Goal: Information Seeking & Learning: Find specific fact

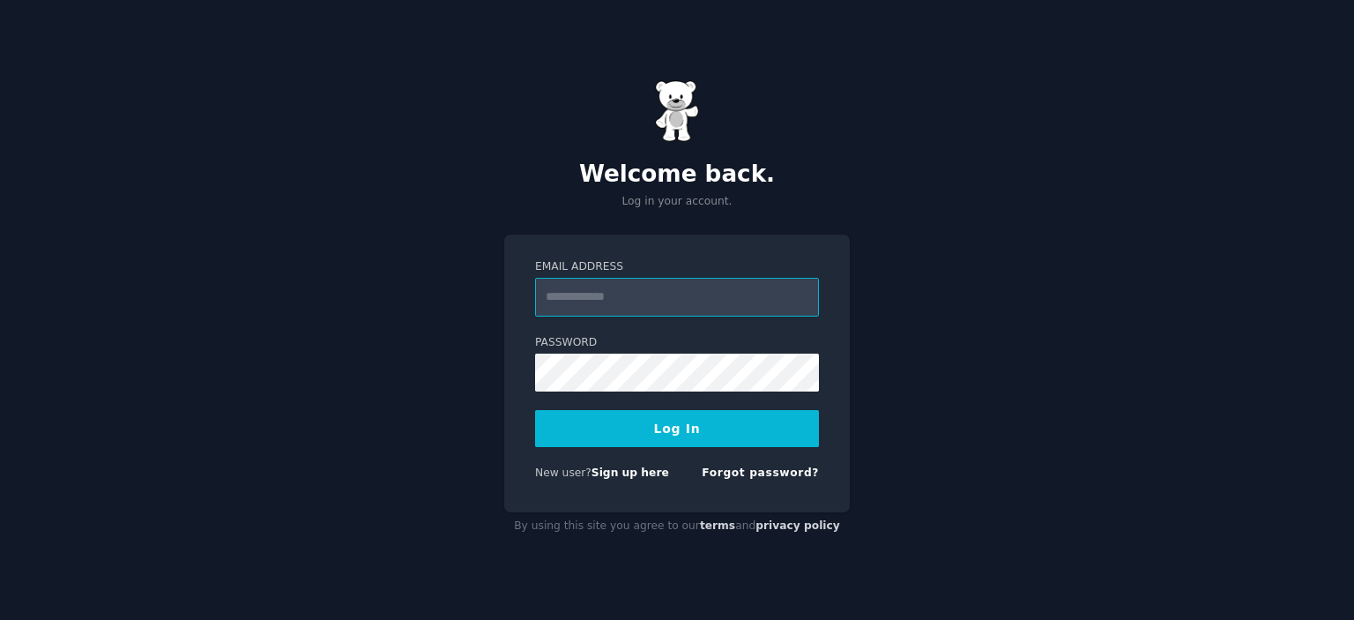
click at [625, 302] on input "Email Address" at bounding box center [677, 297] width 284 height 39
type input "**********"
click at [688, 439] on button "Log In" at bounding box center [677, 428] width 284 height 37
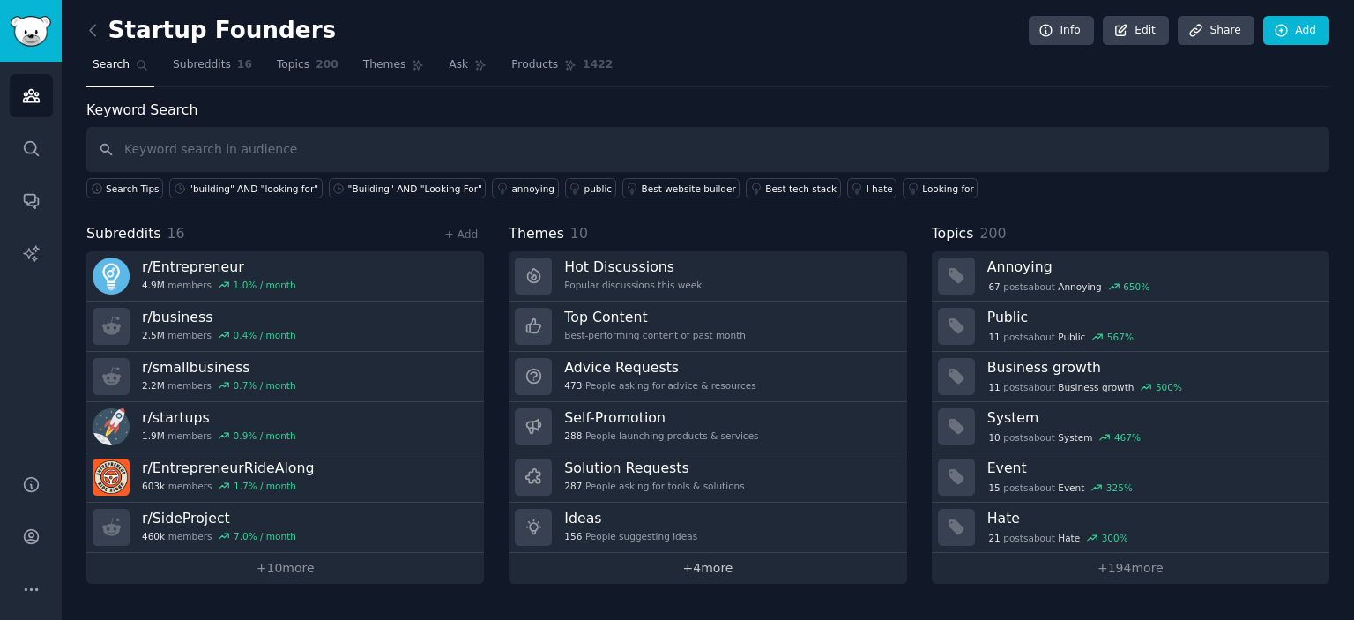
click at [713, 563] on link "+ 4 more" at bounding box center [708, 568] width 398 height 31
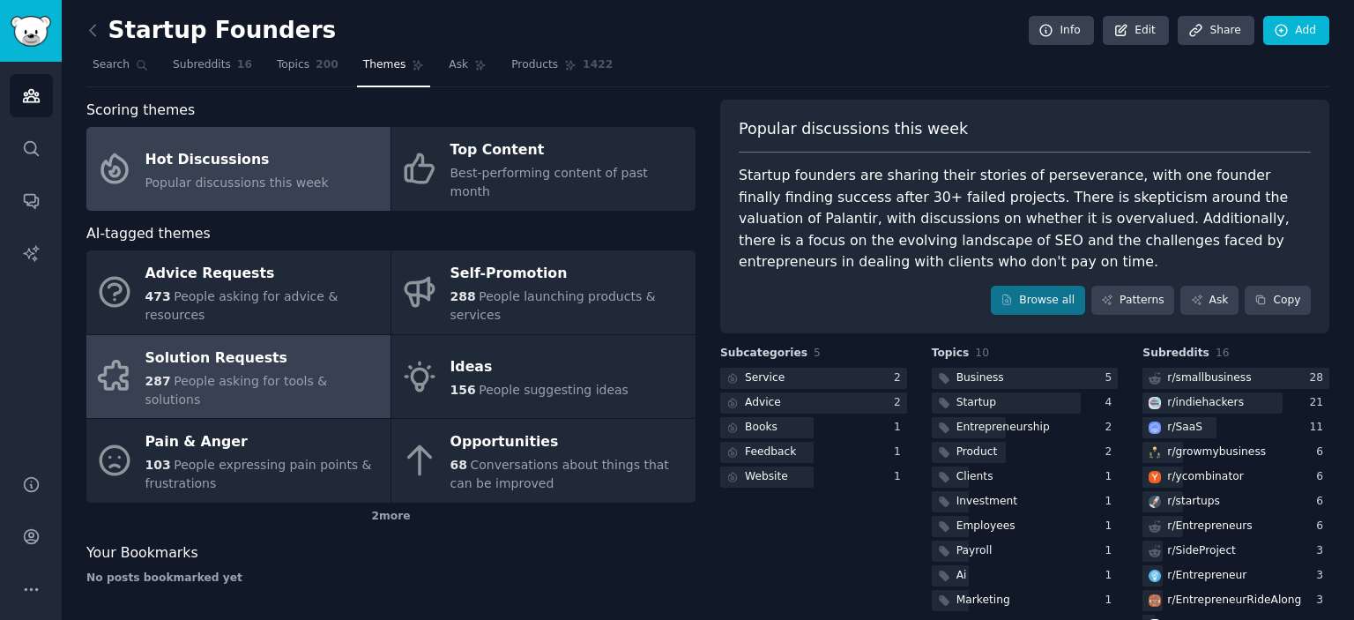
click at [188, 344] on div "Solution Requests" at bounding box center [263, 358] width 236 height 28
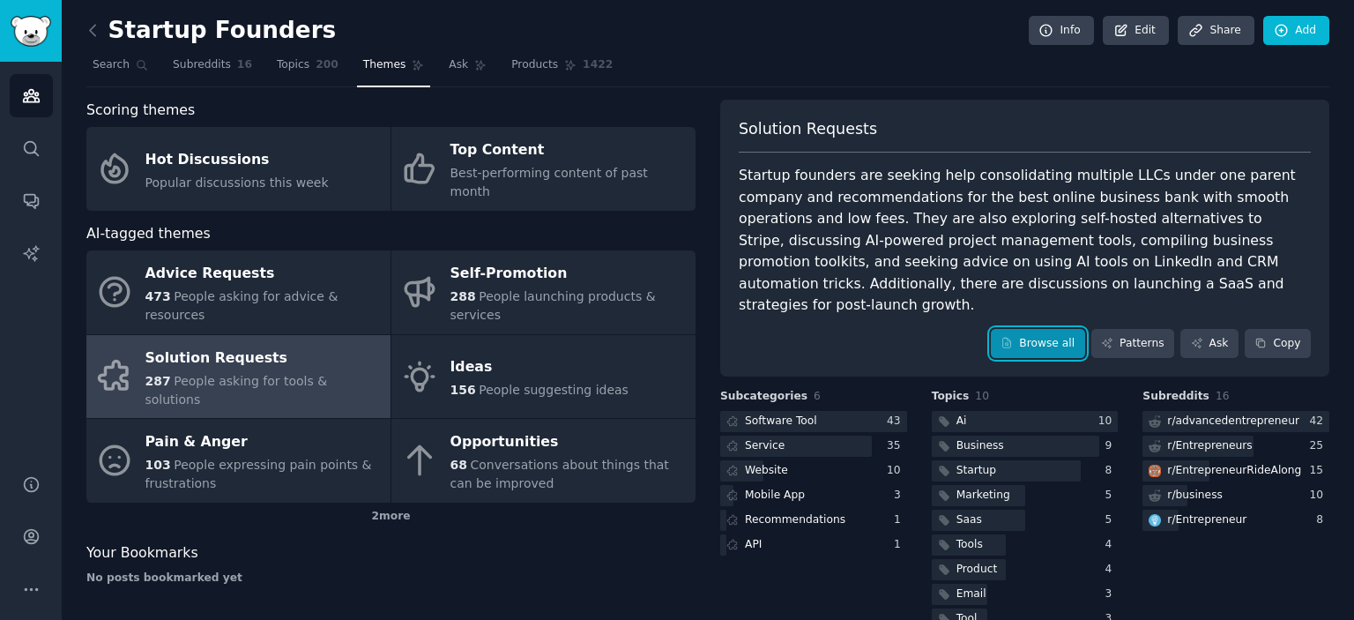
click at [1041, 329] on link "Browse all" at bounding box center [1038, 344] width 94 height 30
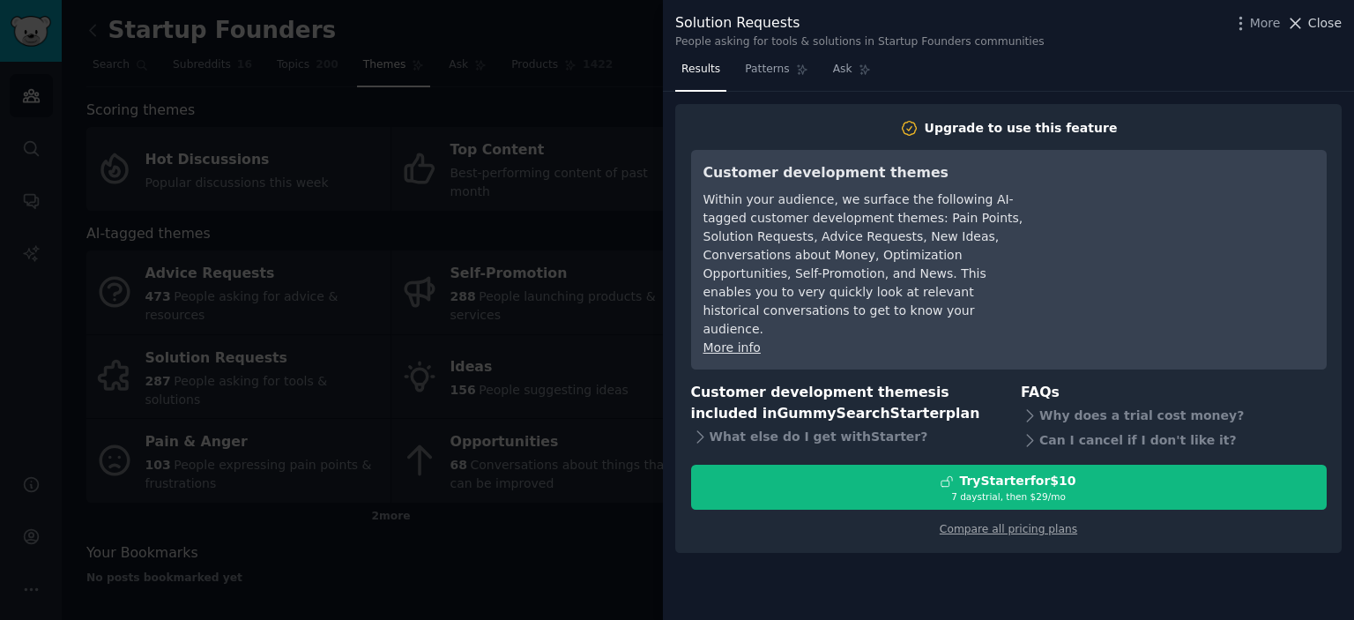
click at [1316, 20] on span "Close" at bounding box center [1324, 23] width 33 height 19
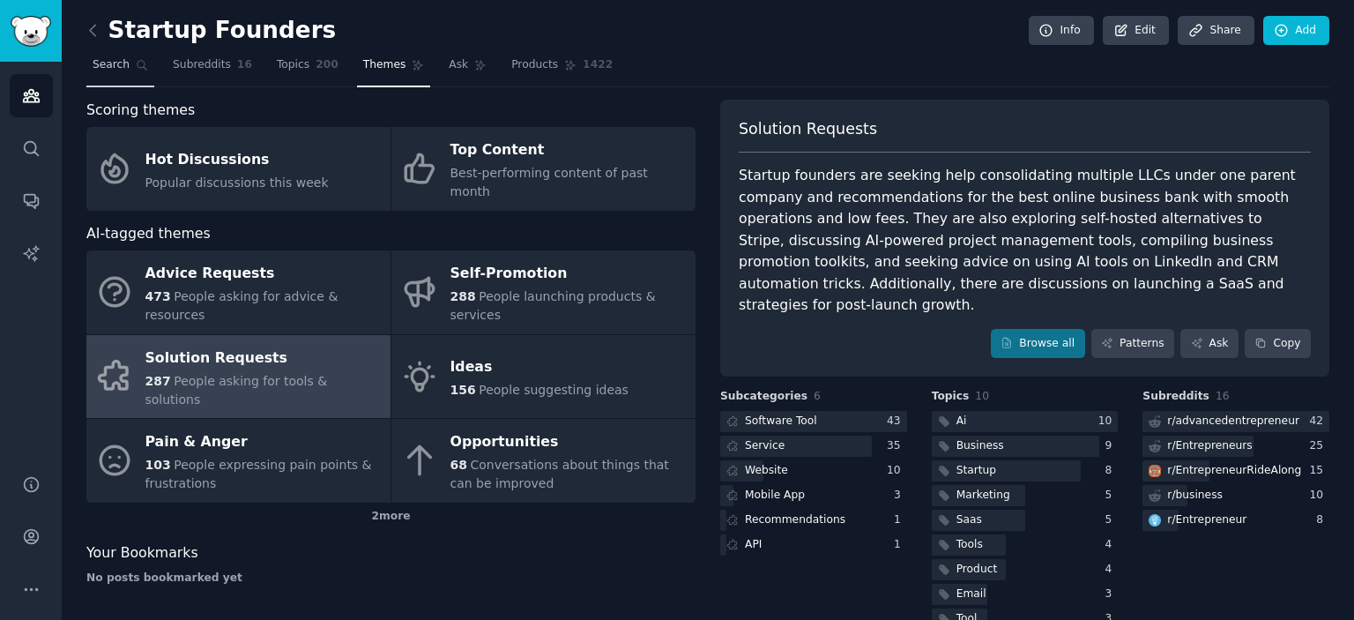
click at [121, 63] on span "Search" at bounding box center [111, 65] width 37 height 16
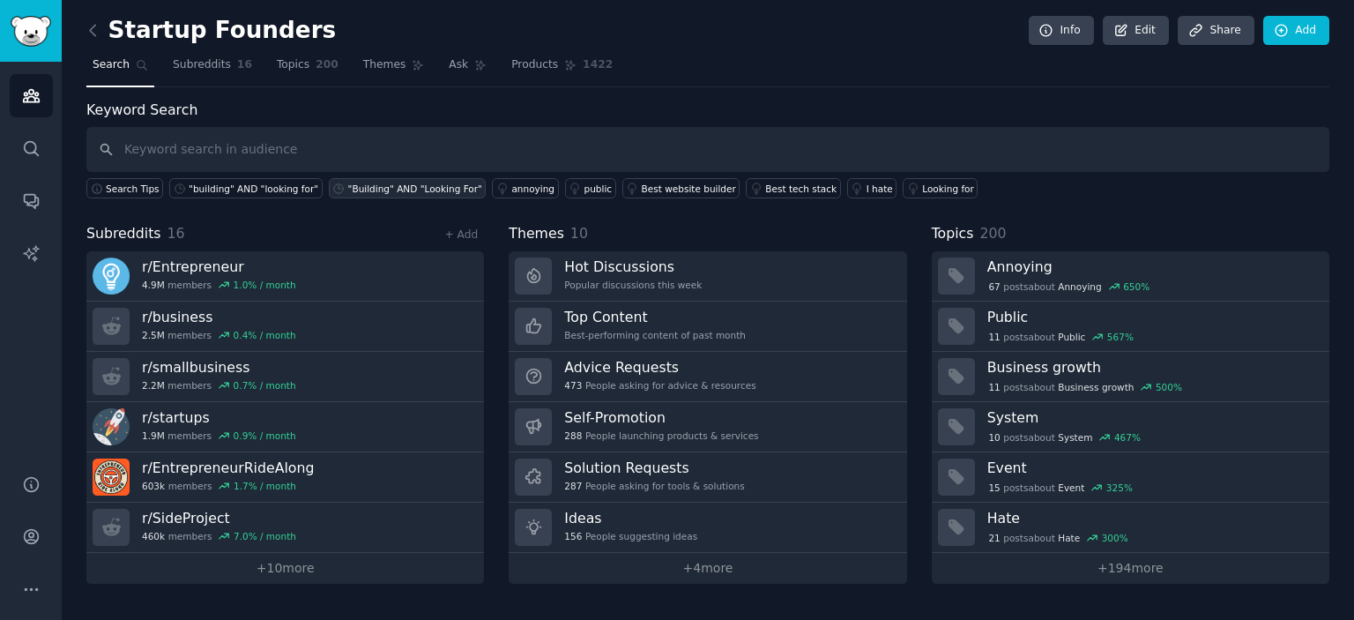
click at [351, 182] on div ""Building" AND "Looking For"" at bounding box center [415, 188] width 134 height 12
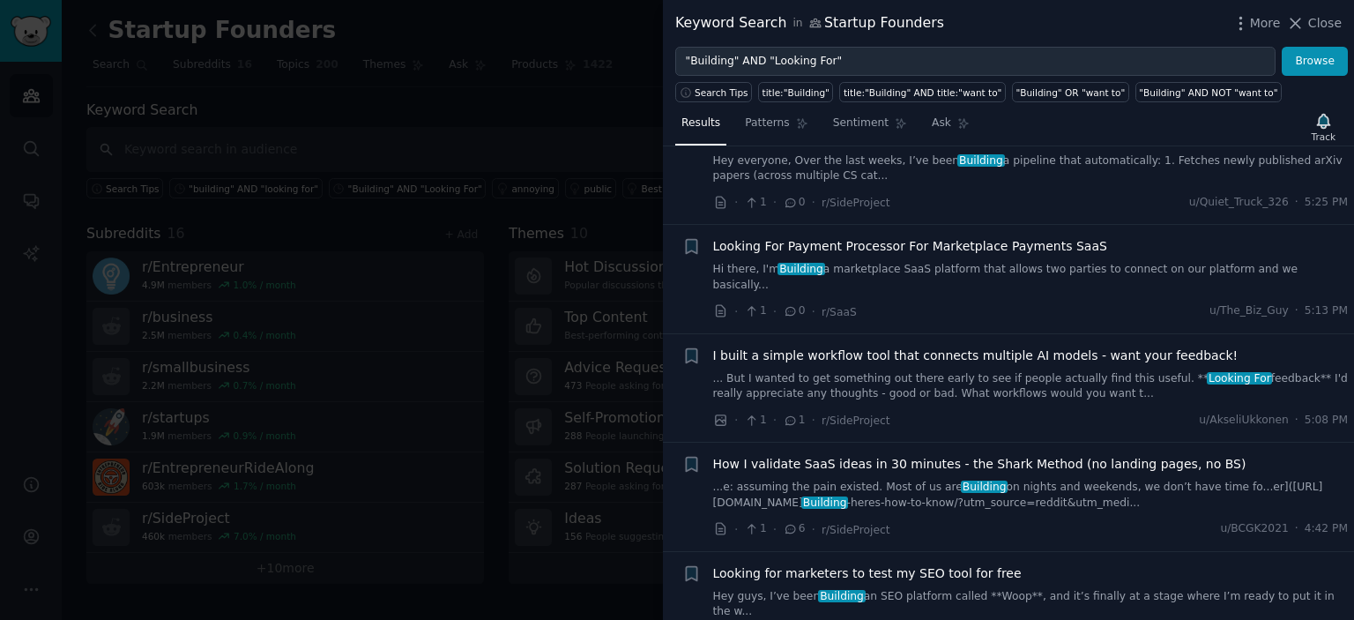
scroll to position [970, 0]
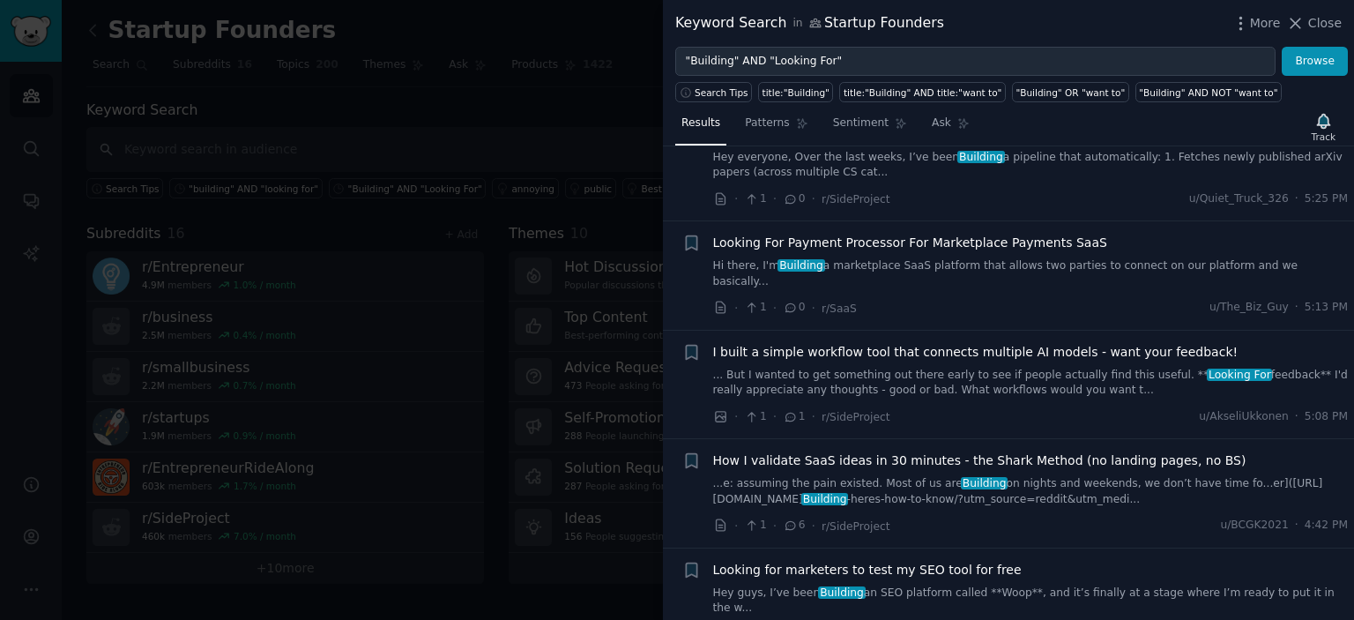
click at [969, 270] on link "Hi there, I'm Building a marketplace SaaS platform that allows two parties to c…" at bounding box center [1031, 273] width 636 height 31
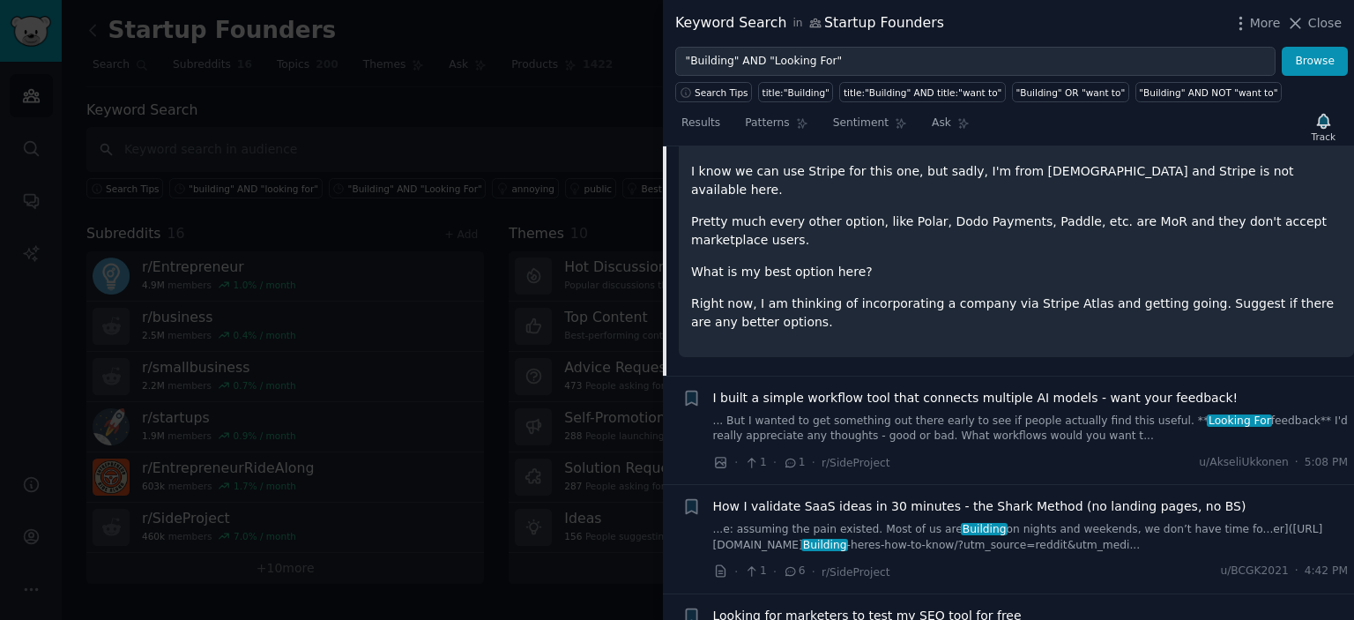
scroll to position [1043, 0]
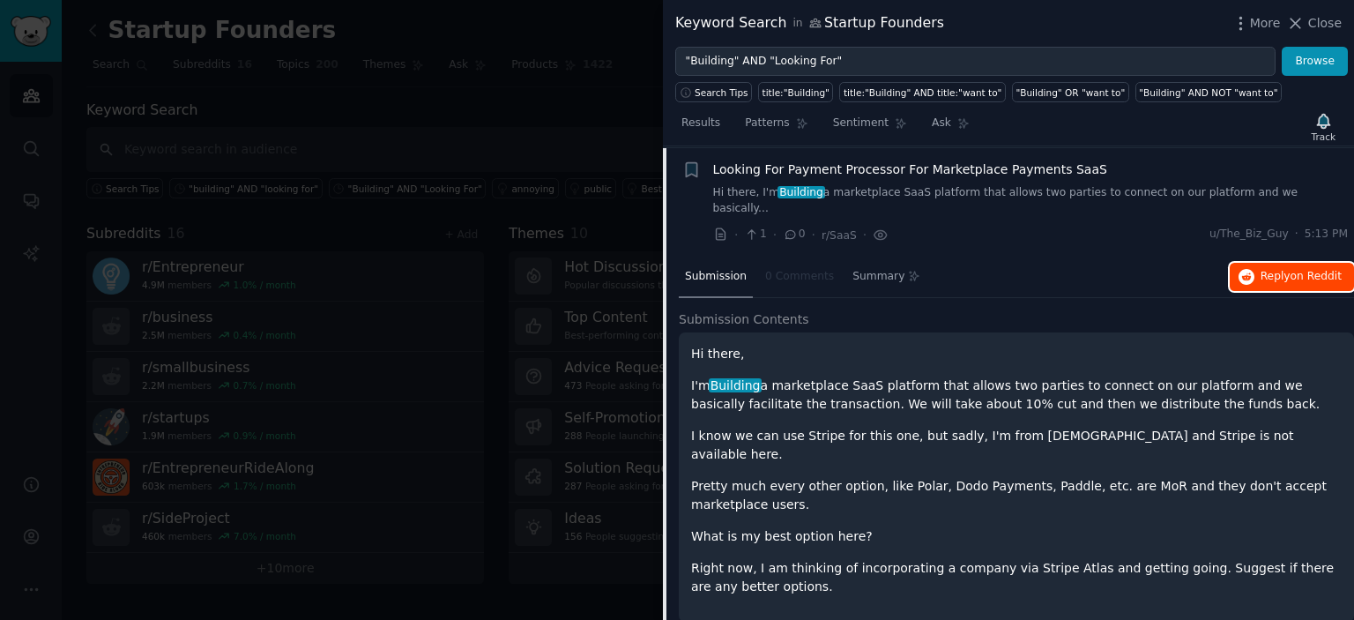
click at [1294, 270] on span "on Reddit" at bounding box center [1315, 276] width 51 height 12
